Goal: Transaction & Acquisition: Download file/media

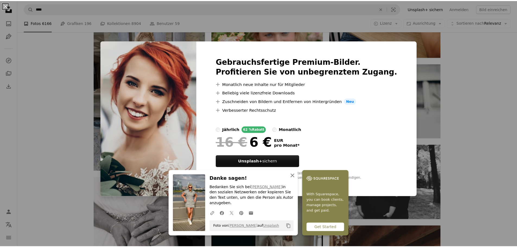
scroll to position [7746, 0]
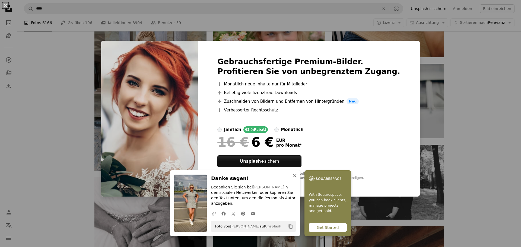
click at [293, 178] on icon "button" at bounding box center [295, 176] width 4 height 4
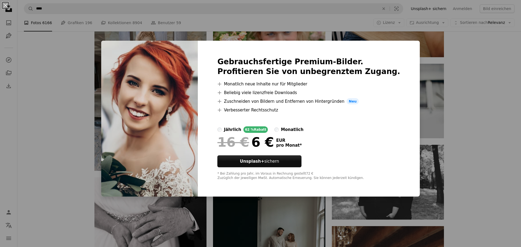
click at [478, 106] on div "An X shape Gebrauchsfertige Premium-Bilder. Profitieren Sie von unbegrenztem Zu…" at bounding box center [260, 123] width 521 height 247
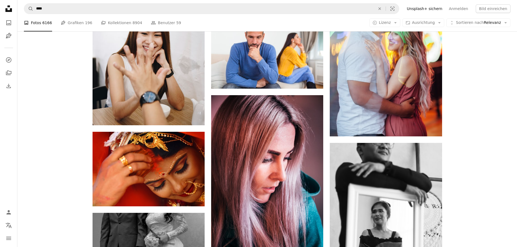
scroll to position [9131, 0]
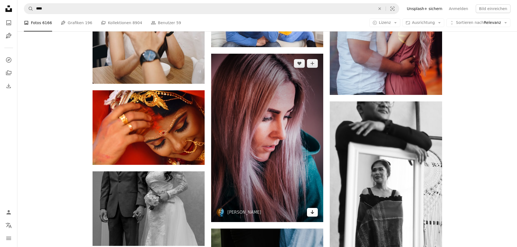
drag, startPoint x: 265, startPoint y: 134, endPoint x: 312, endPoint y: 212, distance: 91.5
click at [312, 212] on icon "Arrow pointing down" at bounding box center [312, 212] width 4 height 7
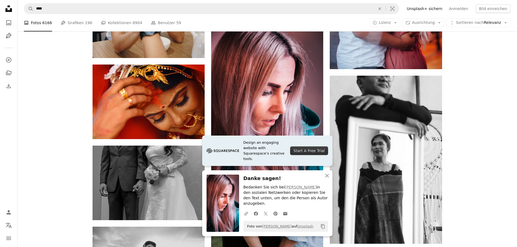
scroll to position [9158, 0]
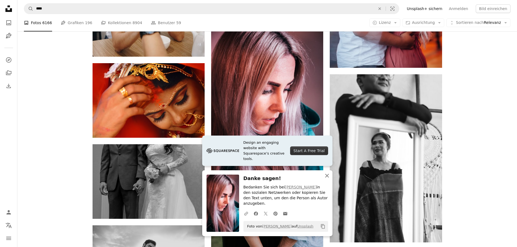
click at [327, 179] on icon "An X shape" at bounding box center [327, 176] width 7 height 7
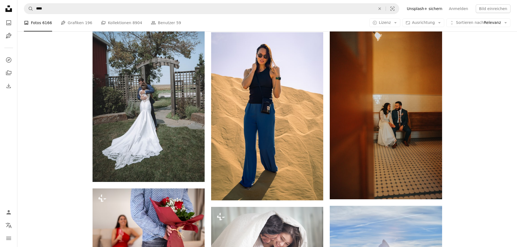
scroll to position [16053, 0]
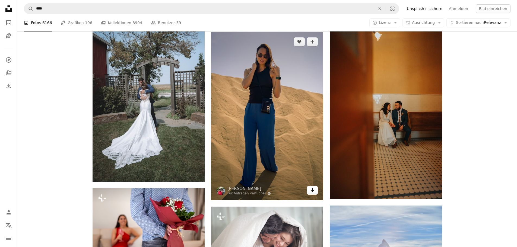
drag, startPoint x: 270, startPoint y: 134, endPoint x: 314, endPoint y: 188, distance: 69.7
click at [314, 188] on icon "Arrow pointing down" at bounding box center [312, 190] width 4 height 7
